Goal: Task Accomplishment & Management: Use online tool/utility

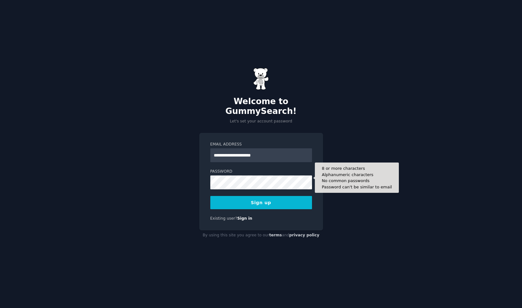
type input "**********"
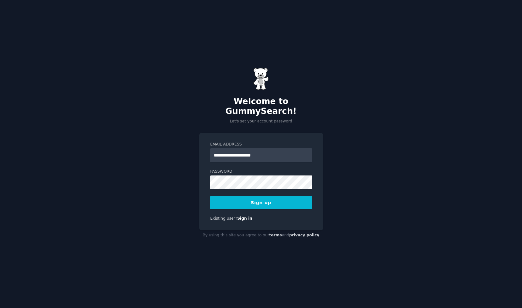
click at [246, 198] on button "Sign up" at bounding box center [261, 202] width 102 height 13
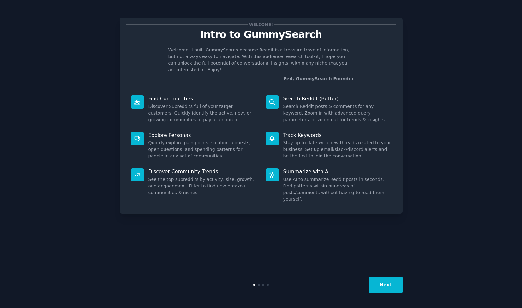
click at [389, 286] on button "Next" at bounding box center [386, 284] width 34 height 15
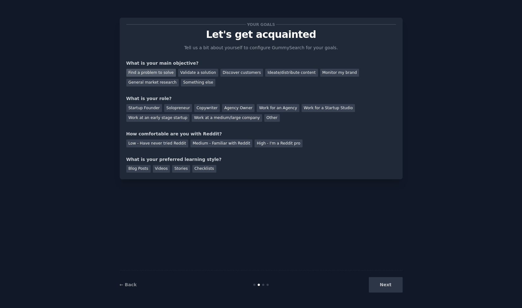
click at [162, 72] on div "Find a problem to solve" at bounding box center [151, 73] width 50 height 8
click at [186, 72] on div "Validate a solution" at bounding box center [198, 73] width 40 height 8
click at [163, 73] on div "Find a problem to solve" at bounding box center [151, 73] width 50 height 8
click at [178, 108] on div "Solopreneur" at bounding box center [178, 108] width 28 height 8
click at [172, 143] on div "Low - Have never tried Reddit" at bounding box center [157, 143] width 62 height 8
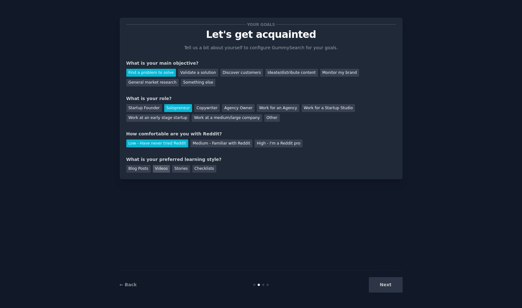
click at [162, 168] on div "Videos" at bounding box center [161, 169] width 17 height 8
click at [386, 285] on button "Next" at bounding box center [386, 284] width 34 height 15
click at [386, 285] on div "Next" at bounding box center [355, 284] width 94 height 15
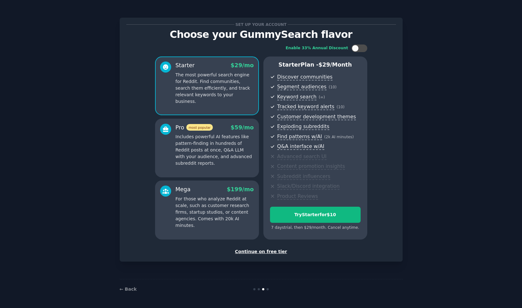
click at [220, 143] on p "Includes powerful AI features like pattern-finding in hundreds of Reddit posts …" at bounding box center [214, 149] width 78 height 33
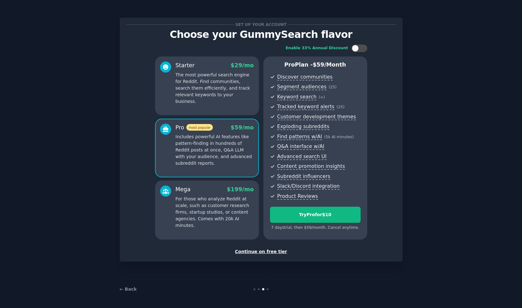
click at [212, 206] on p "For those who analyze Reddit at scale, such as customer research firms, startup…" at bounding box center [214, 212] width 78 height 33
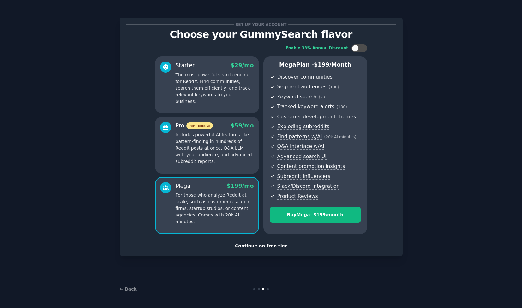
click at [205, 142] on p "Includes powerful AI features like pattern-finding in hundreds of Reddit posts …" at bounding box center [214, 148] width 78 height 33
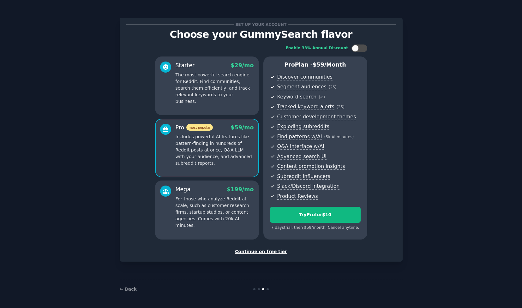
click at [258, 248] on div "Continue on free tier" at bounding box center [260, 251] width 269 height 7
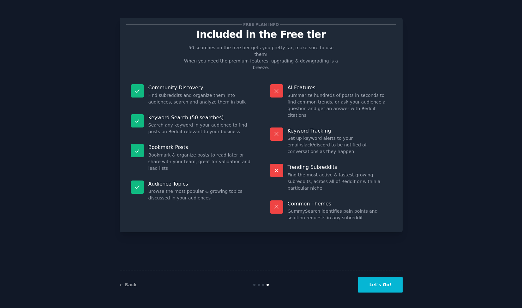
click at [386, 283] on button "Let's Go!" at bounding box center [380, 284] width 44 height 15
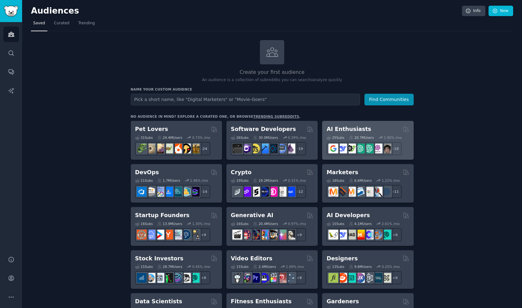
click at [355, 128] on h2 "AI Enthusiasts" at bounding box center [348, 129] width 44 height 8
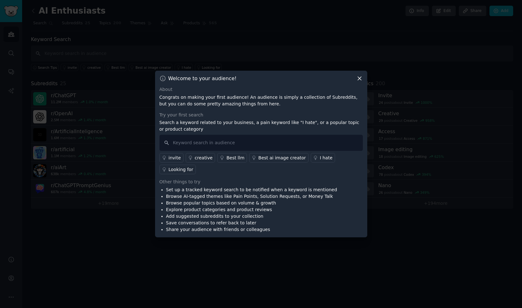
click at [183, 170] on div "Looking for" at bounding box center [181, 169] width 25 height 7
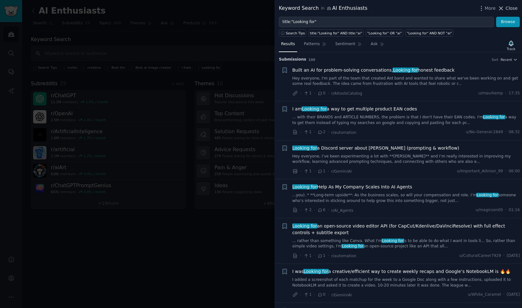
click at [509, 7] on span "Close" at bounding box center [511, 8] width 12 height 7
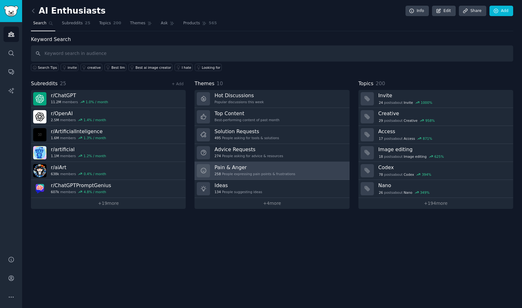
click at [274, 172] on div "258 People expressing pain points & frustrations" at bounding box center [254, 174] width 81 height 4
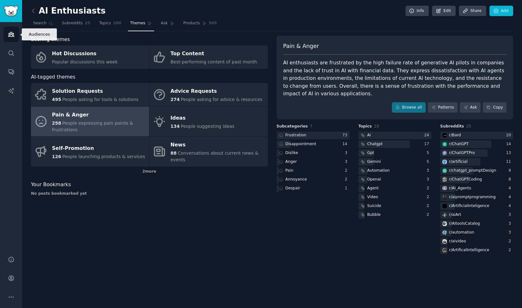
click at [12, 34] on icon "Sidebar" at bounding box center [11, 34] width 7 height 7
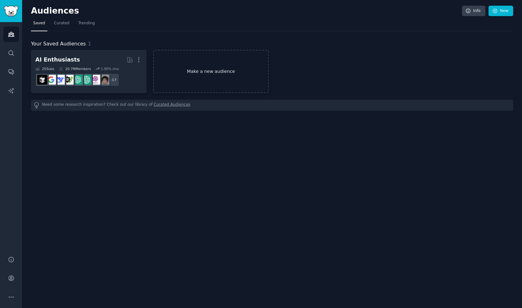
click at [199, 66] on link "Make a new audience" at bounding box center [210, 71] width 115 height 43
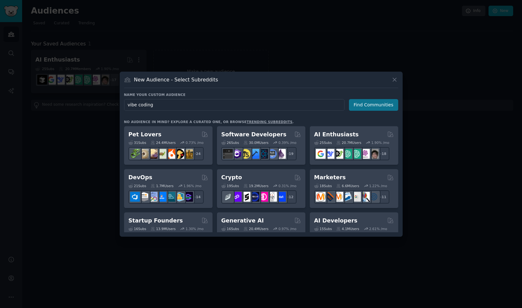
type input "vibe coding"
click at [363, 106] on button "Find Communities" at bounding box center [373, 105] width 49 height 12
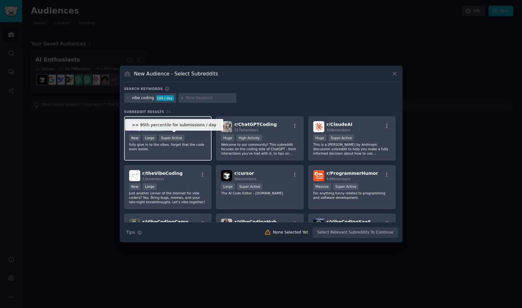
click at [170, 139] on div "Super Active" at bounding box center [172, 137] width 26 height 7
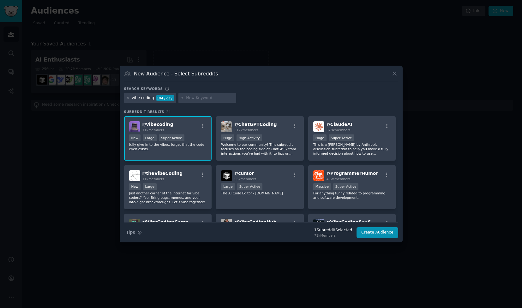
click at [180, 125] on div "r/ vibecoding 71k members" at bounding box center [168, 126] width 78 height 11
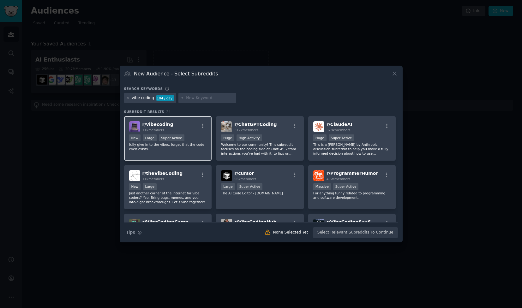
click at [174, 122] on div "r/ vibecoding 71k members" at bounding box center [168, 126] width 78 height 11
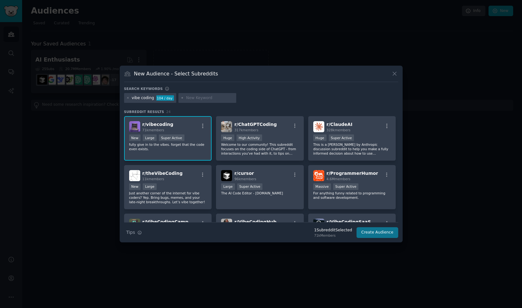
click at [373, 233] on button "Create Audience" at bounding box center [377, 232] width 42 height 11
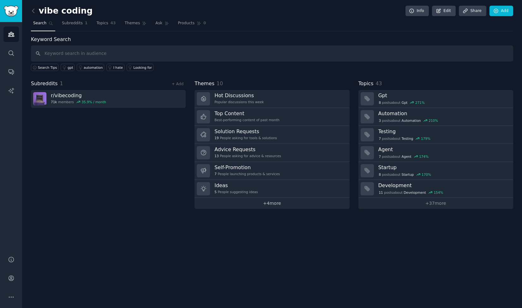
click at [274, 202] on link "+ 4 more" at bounding box center [271, 203] width 155 height 11
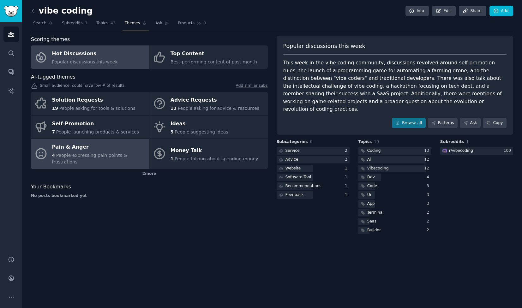
click at [112, 146] on div "Pain & Anger" at bounding box center [99, 147] width 94 height 10
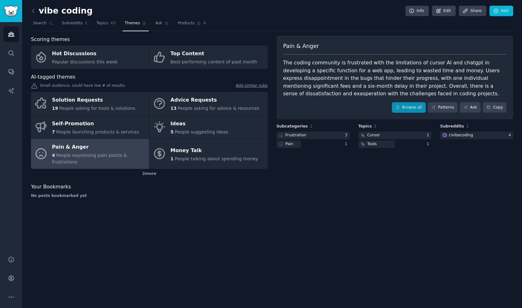
click at [416, 105] on link "Browse all" at bounding box center [409, 107] width 34 height 11
